Goal: Task Accomplishment & Management: Manage account settings

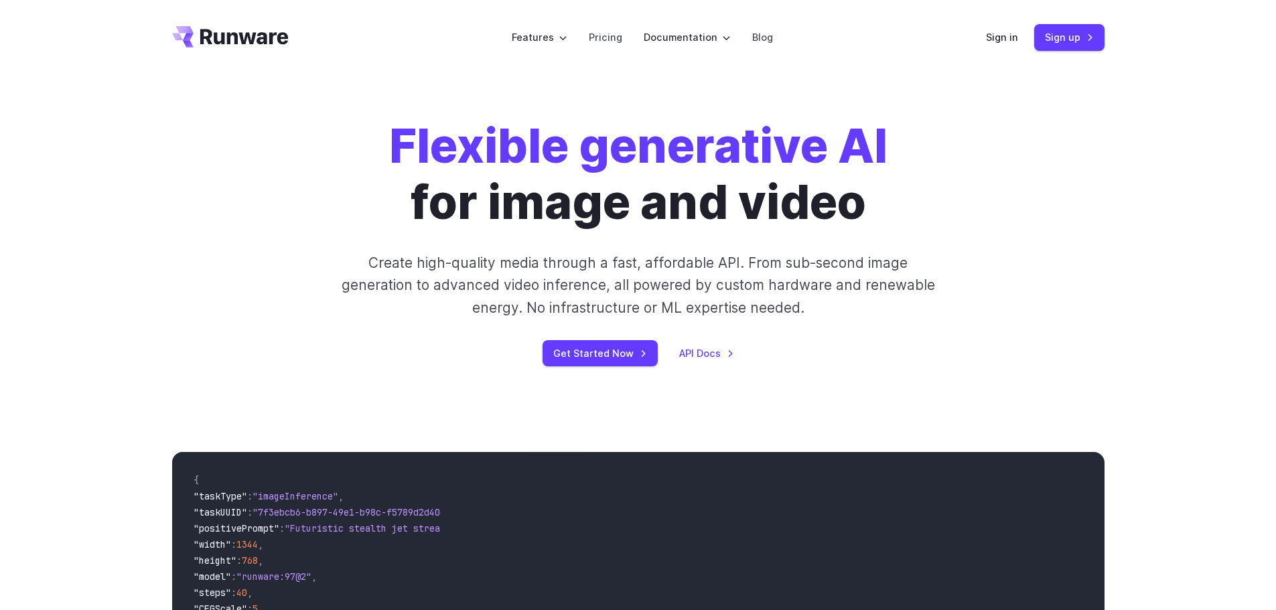
click at [275, 272] on div "Flexible generative AI for image and video Create high-quality media through a …" at bounding box center [638, 242] width 746 height 248
click at [1003, 40] on link "Sign in" at bounding box center [1002, 36] width 32 height 15
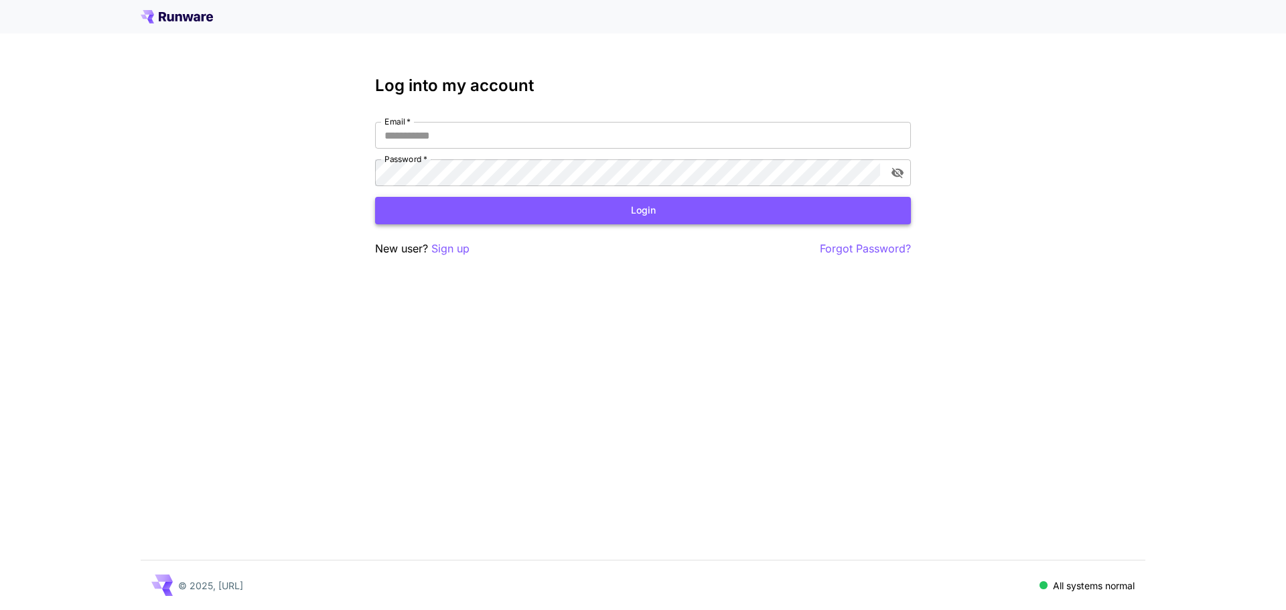
type input "**********"
click at [444, 214] on button "Login" at bounding box center [643, 210] width 536 height 27
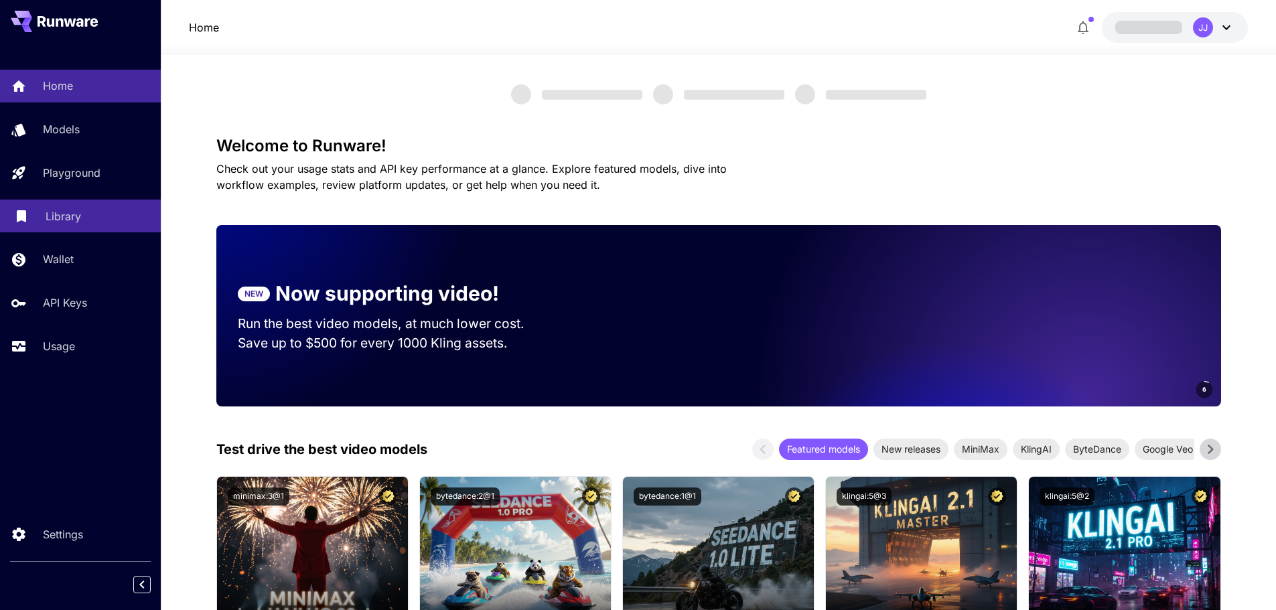
click at [50, 214] on p "Library" at bounding box center [63, 216] width 35 height 16
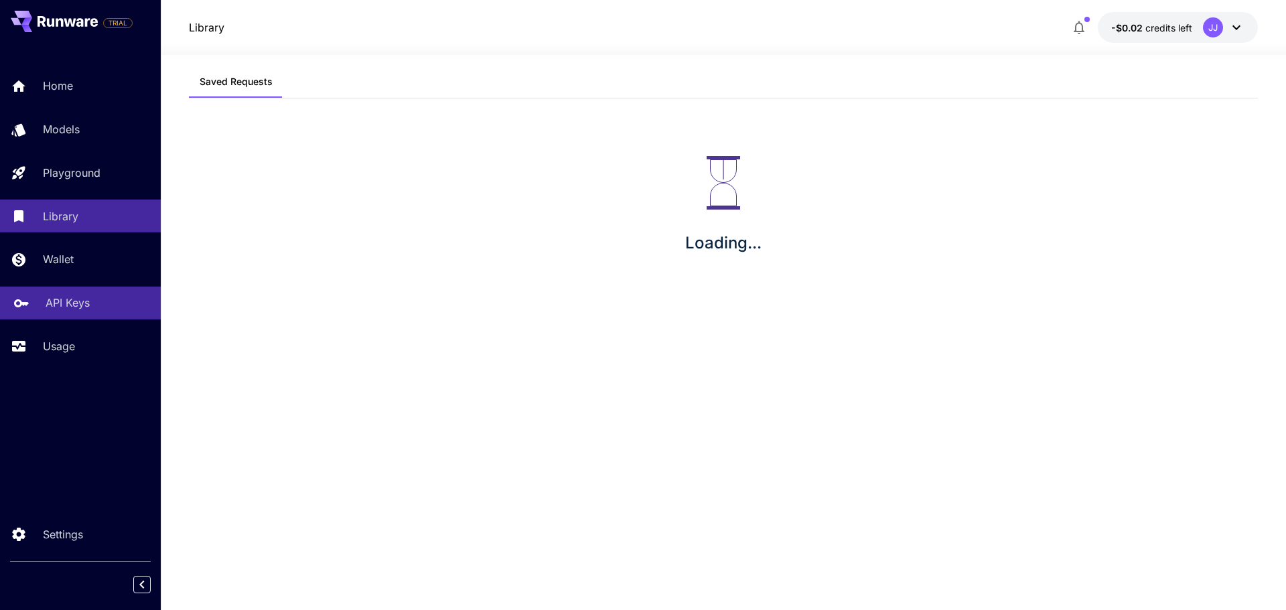
click at [58, 309] on p "API Keys" at bounding box center [68, 303] width 44 height 16
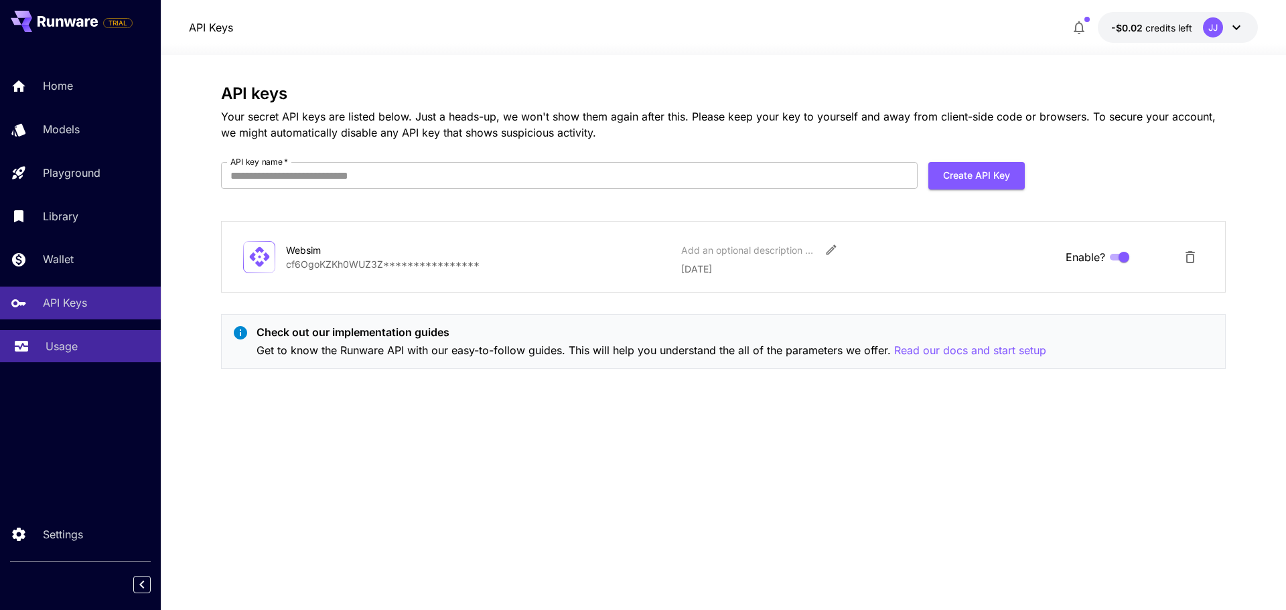
click at [89, 334] on link "Usage" at bounding box center [80, 346] width 161 height 33
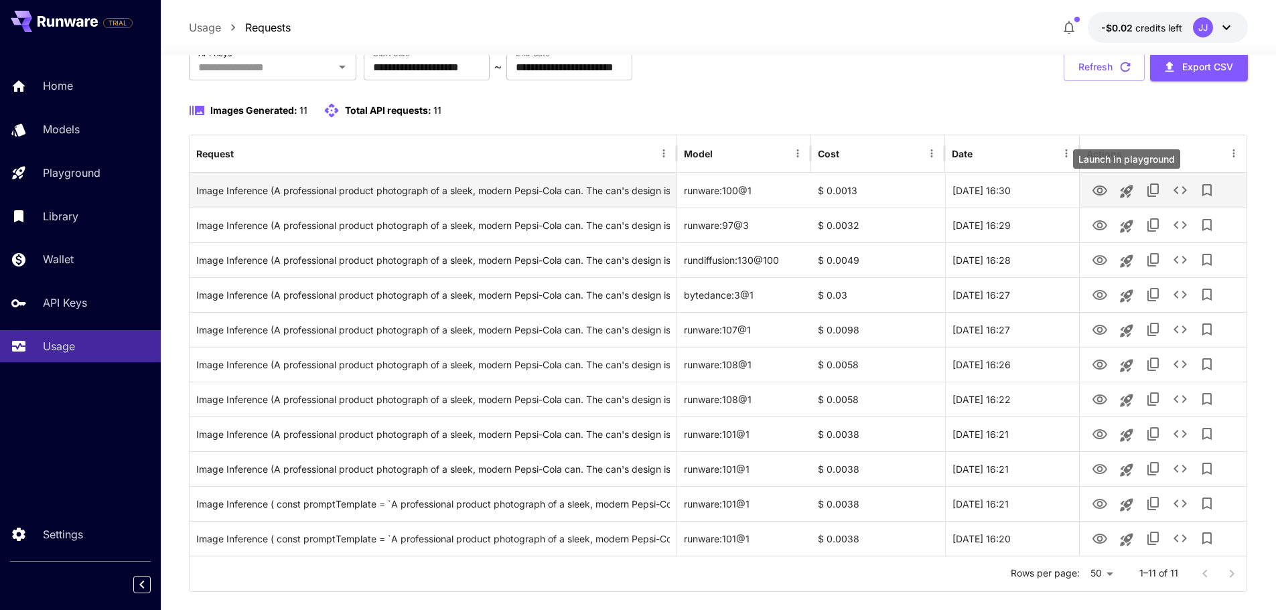
scroll to position [113, 0]
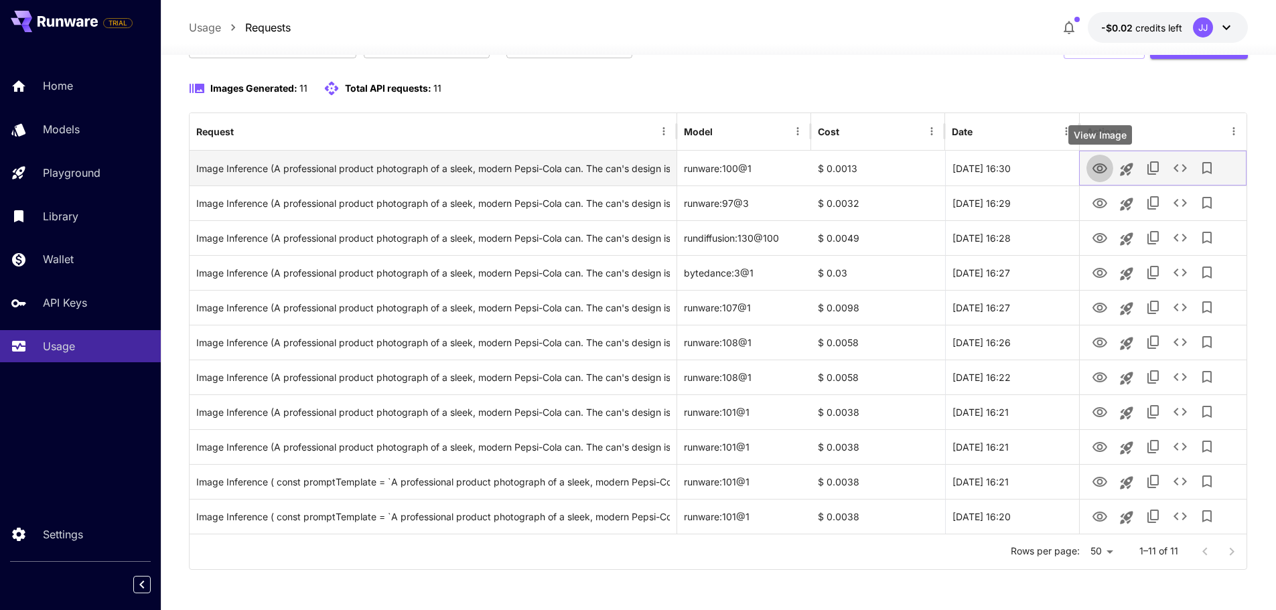
click at [1105, 166] on icon "View Image" at bounding box center [1099, 168] width 15 height 10
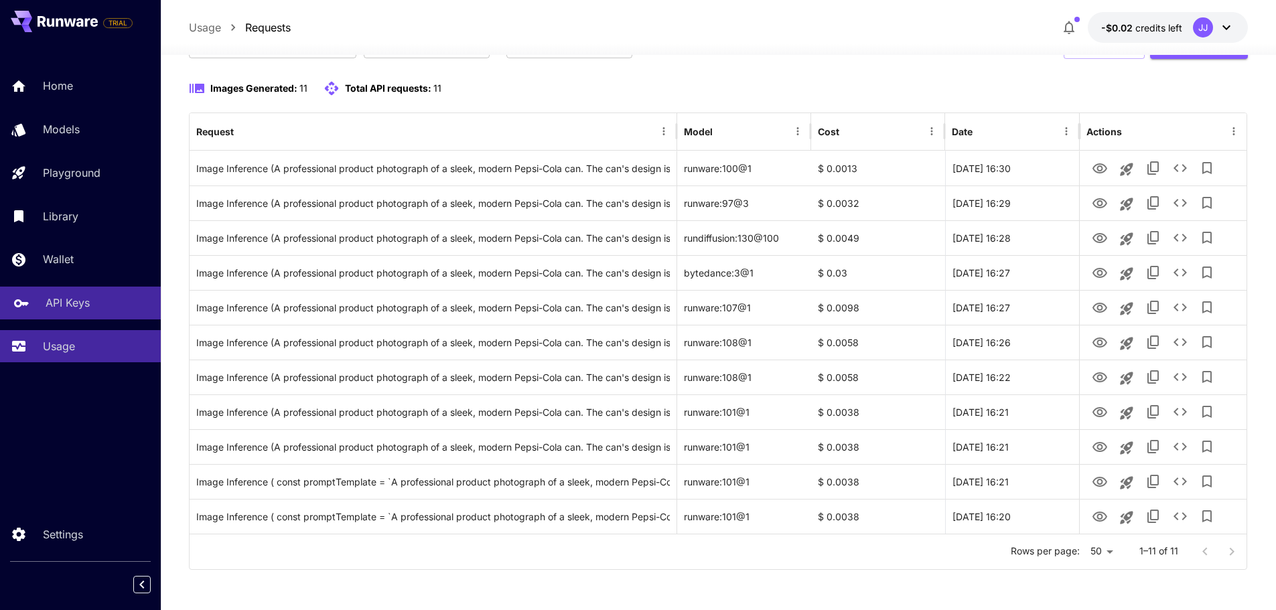
click at [41, 301] on link "API Keys" at bounding box center [80, 303] width 161 height 33
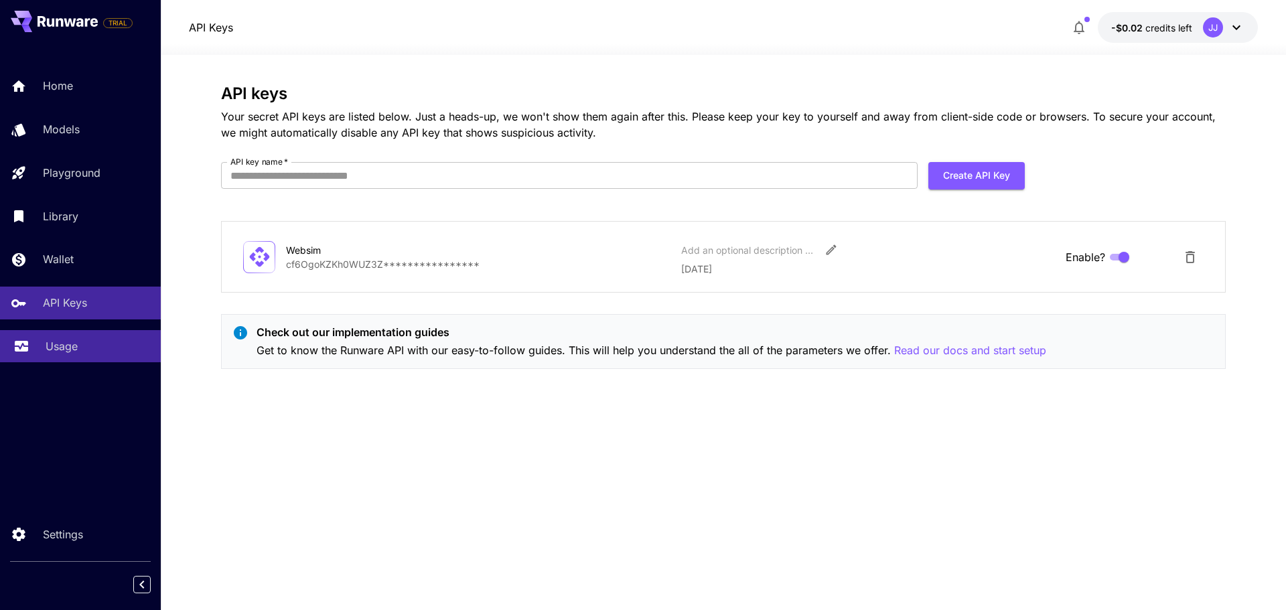
click at [52, 339] on p "Usage" at bounding box center [62, 346] width 32 height 16
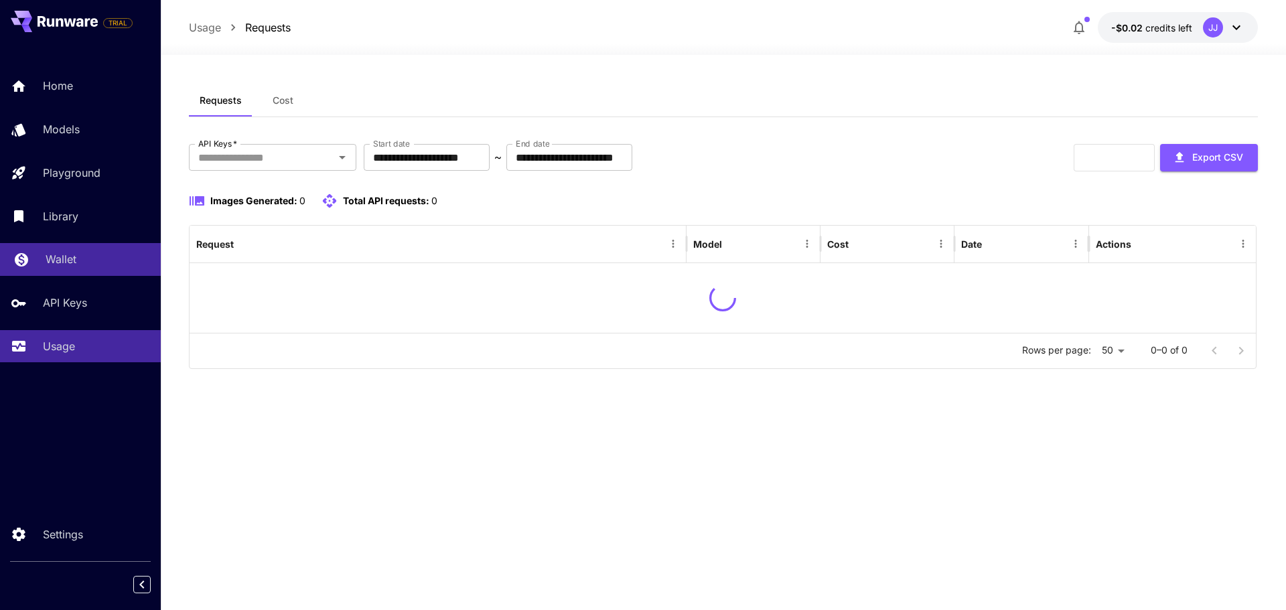
click at [84, 262] on div "Wallet" at bounding box center [98, 259] width 104 height 16
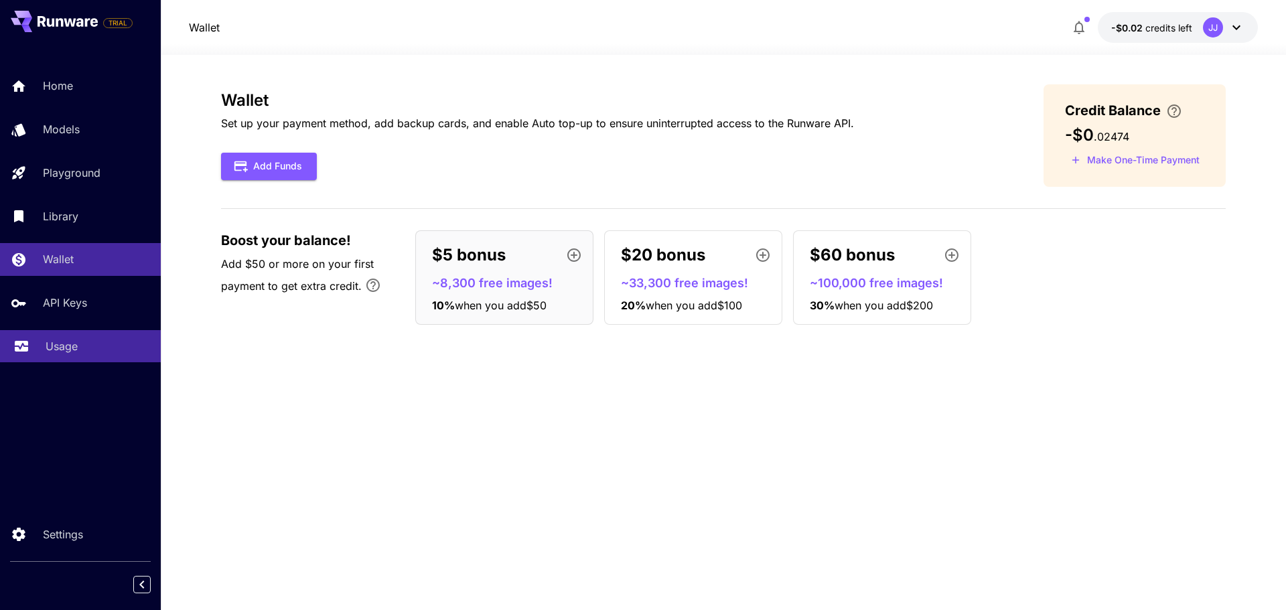
click at [78, 334] on link "Usage" at bounding box center [80, 346] width 161 height 33
